Goal: Find specific page/section: Find specific page/section

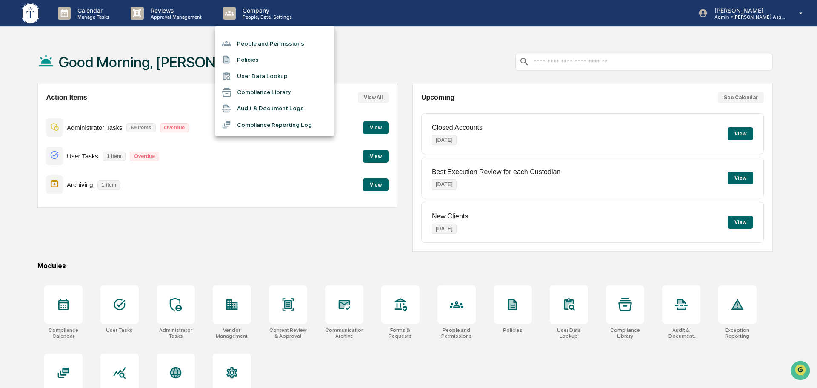
click at [275, 43] on li "People and Permissions" at bounding box center [274, 43] width 119 height 16
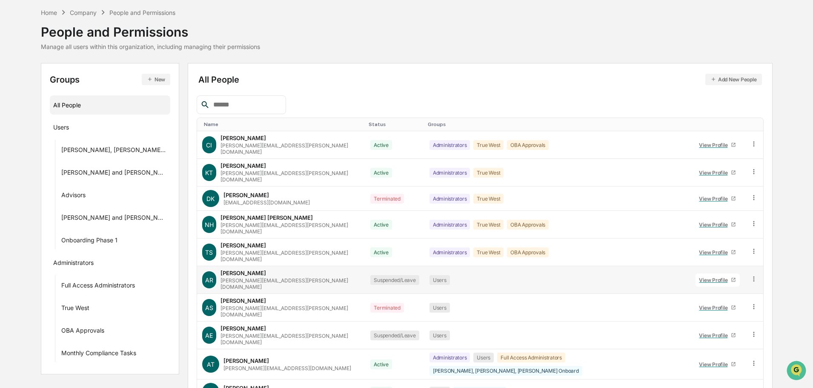
scroll to position [57, 0]
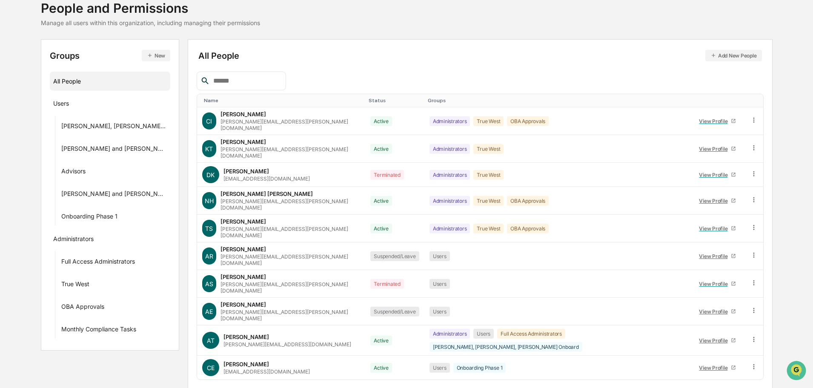
click at [252, 84] on input "text" at bounding box center [246, 80] width 72 height 11
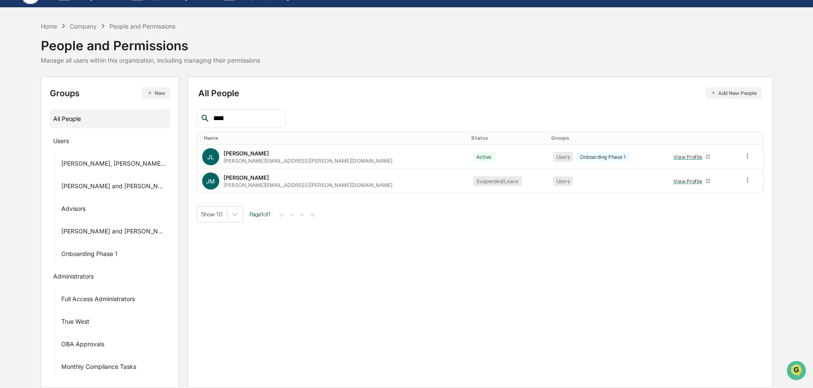
scroll to position [19, 0]
type input "****"
click at [343, 83] on div "All People Add New People **** Name Status Groups JL [PERSON_NAME] [PERSON_NAME…" at bounding box center [480, 232] width 585 height 311
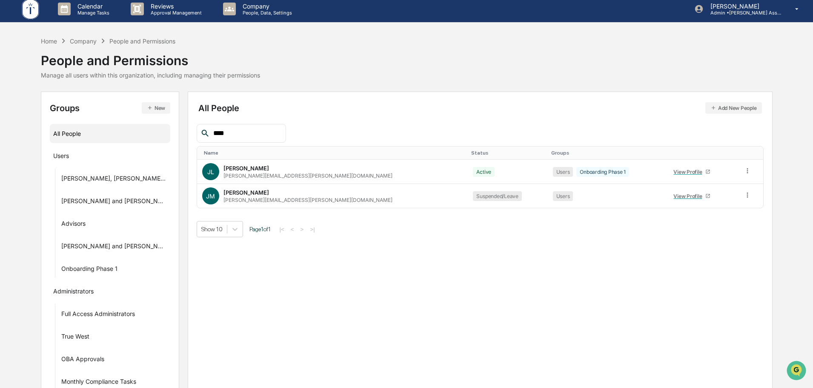
scroll to position [0, 0]
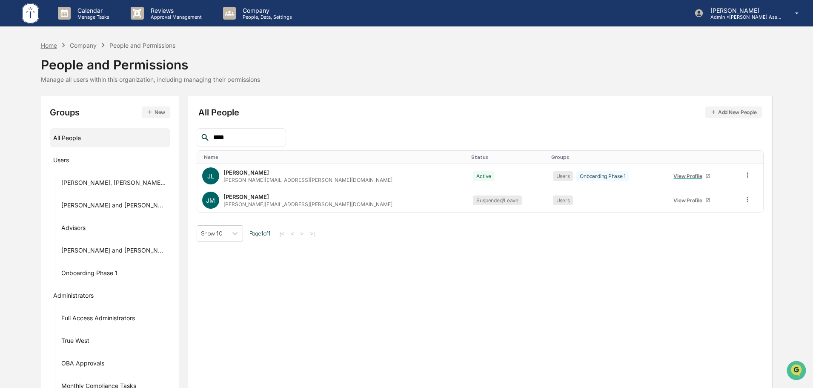
click at [45, 45] on div "Home" at bounding box center [49, 45] width 16 height 7
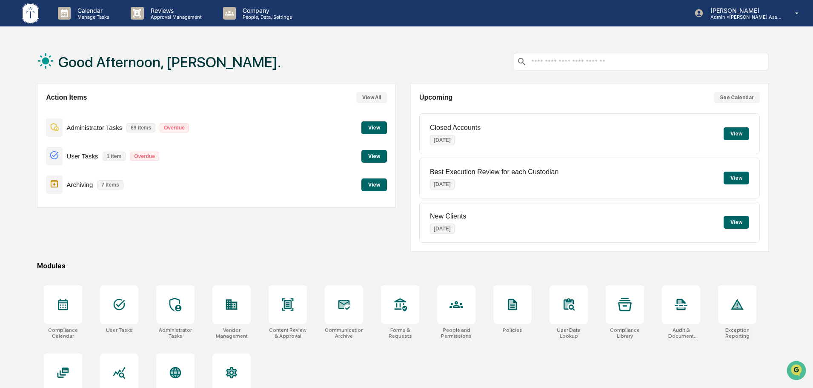
click at [378, 186] on button "View" at bounding box center [374, 184] width 26 height 13
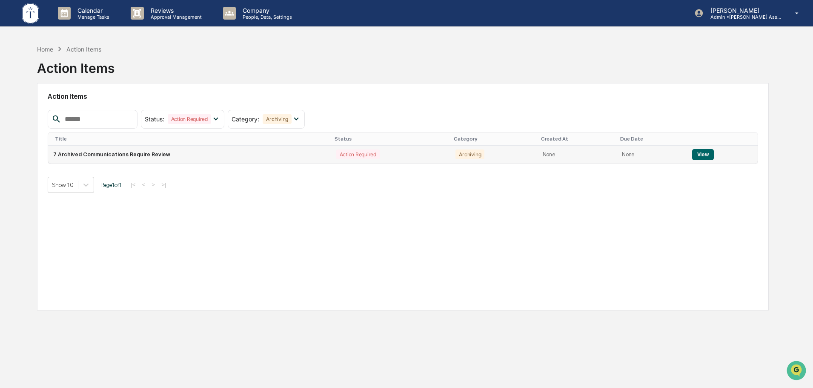
click at [707, 157] on button "View" at bounding box center [703, 154] width 22 height 11
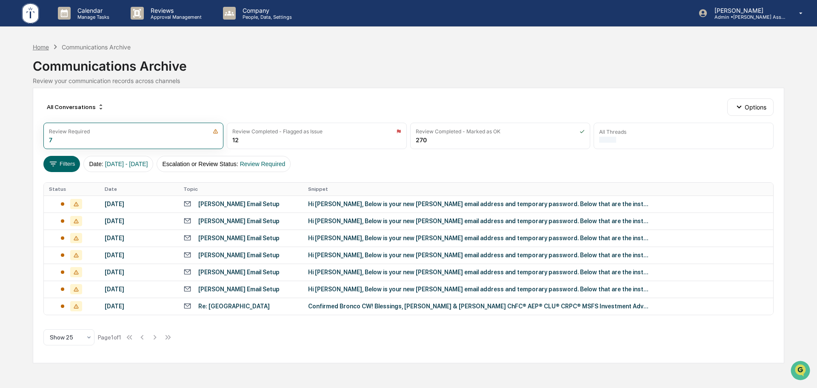
click at [41, 50] on div "Home" at bounding box center [41, 46] width 16 height 7
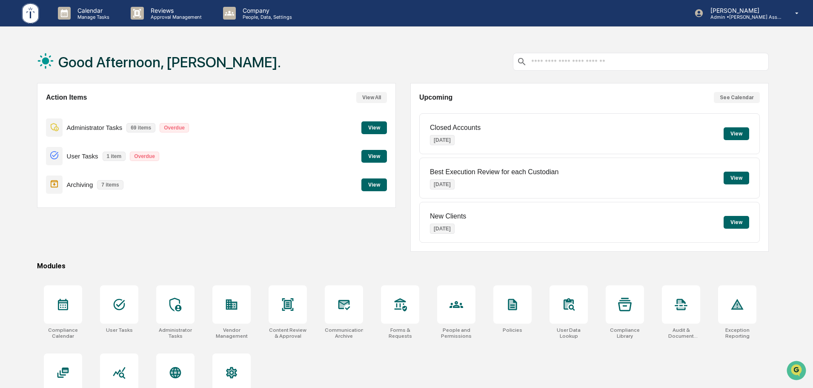
click at [402, 68] on div "Good Afternoon, [PERSON_NAME]." at bounding box center [402, 61] width 731 height 43
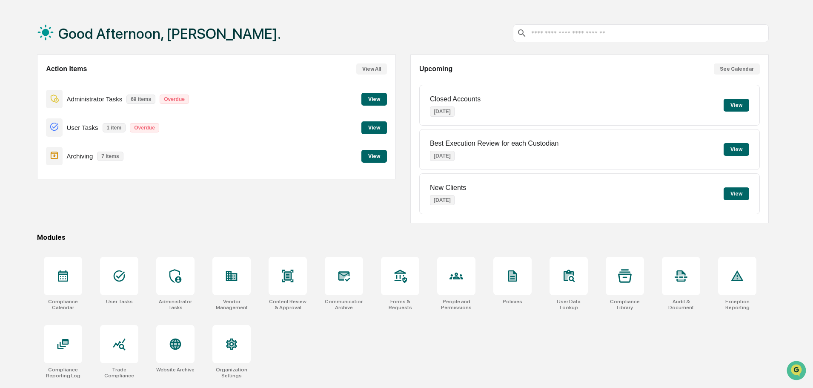
scroll to position [40, 0]
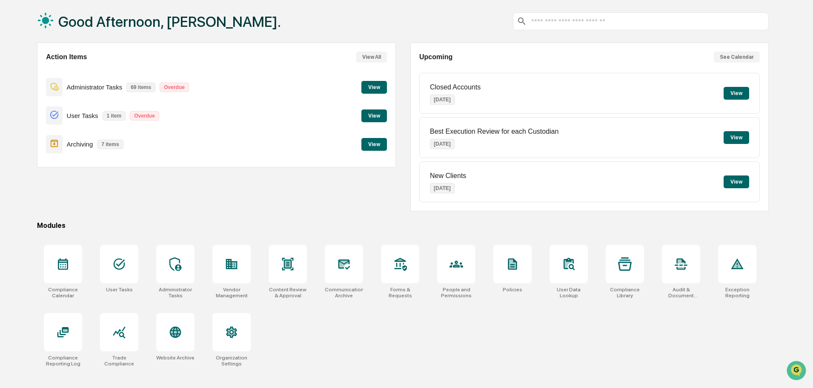
click at [403, 108] on div "Action Items View All Administrator Tasks 69 items Overdue View User Tasks 1 it…" at bounding box center [402, 127] width 731 height 168
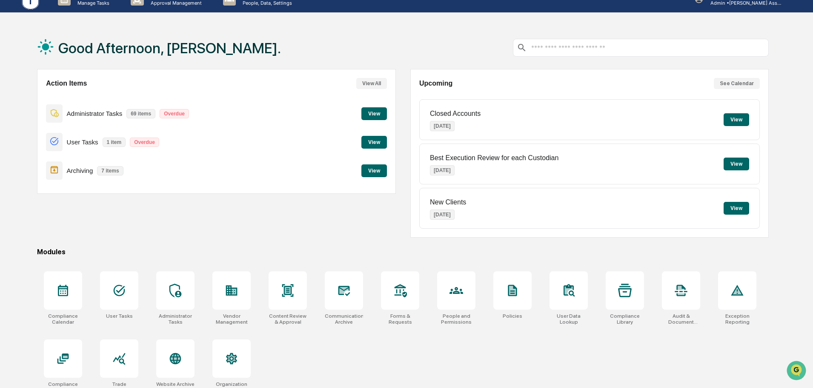
scroll to position [0, 0]
